Goal: Find contact information: Find contact information

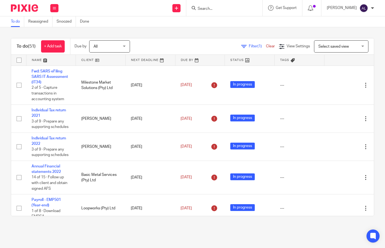
click at [38, 60] on link at bounding box center [50, 60] width 49 height 11
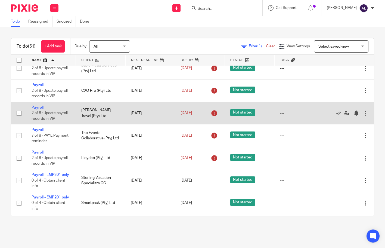
scroll to position [490, 0]
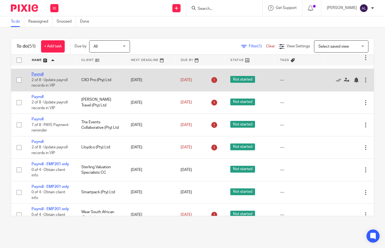
click at [34, 76] on link "Payroll" at bounding box center [38, 74] width 12 height 4
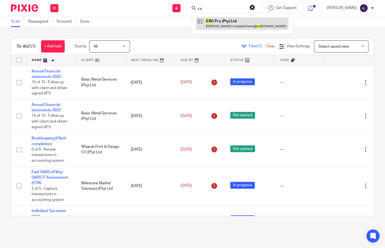
type input "cx"
click at [240, 28] on link at bounding box center [242, 23] width 92 height 13
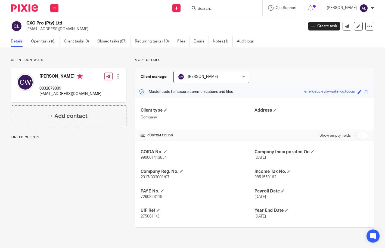
click at [44, 89] on p "0832879889" at bounding box center [70, 88] width 62 height 5
copy p "0832879889"
click at [58, 93] on p "[EMAIL_ADDRESS][DOMAIN_NAME]" at bounding box center [70, 93] width 62 height 5
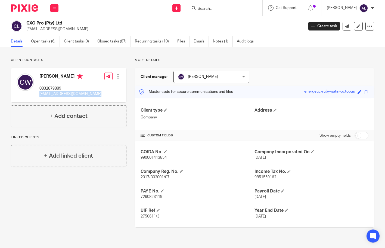
click at [58, 93] on p "[EMAIL_ADDRESS][DOMAIN_NAME]" at bounding box center [70, 93] width 62 height 5
copy div "[EMAIL_ADDRESS][DOMAIN_NAME]"
click at [51, 89] on p "0832879889" at bounding box center [70, 88] width 62 height 5
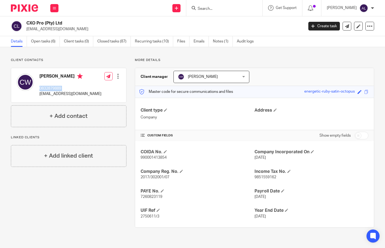
copy div "0832879889"
click at [39, 39] on link "Open tasks (6)" at bounding box center [45, 41] width 29 height 11
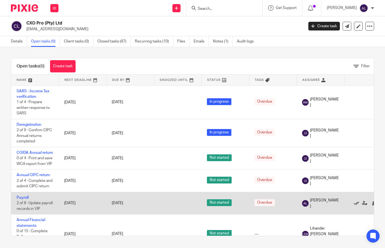
click at [356, 203] on icon at bounding box center [356, 202] width 5 height 5
